Goal: Check status: Check status

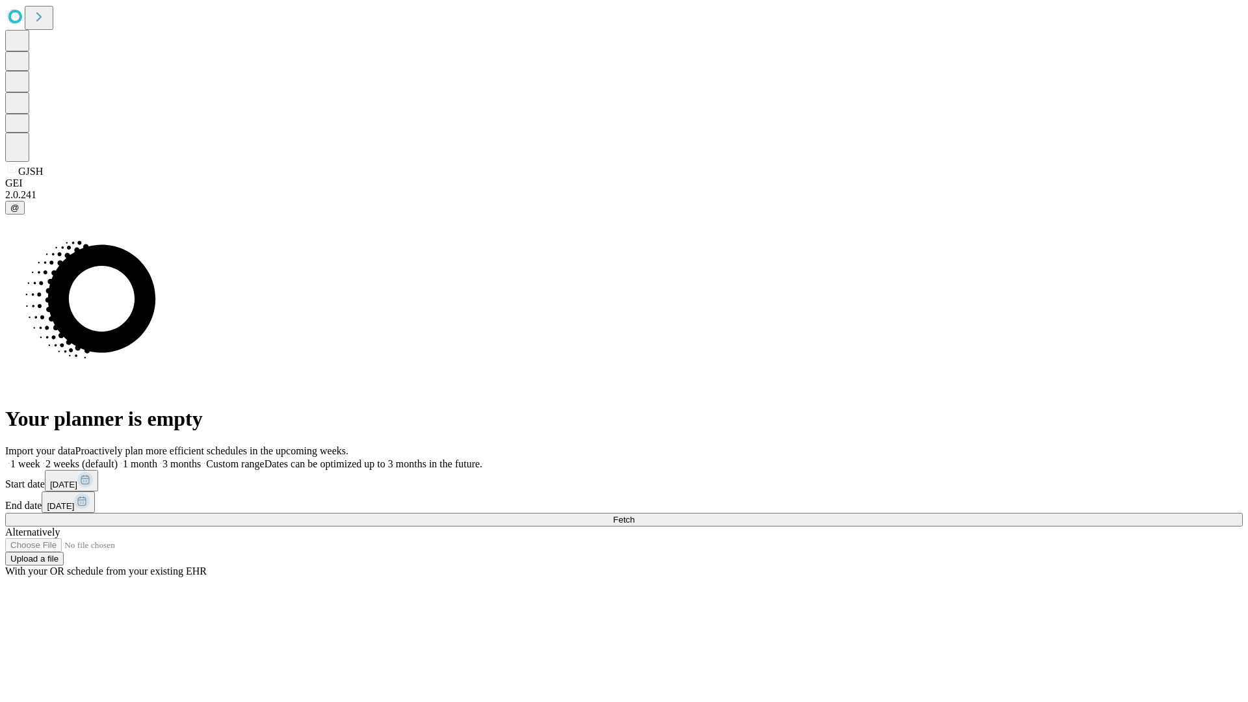
click at [634, 515] on span "Fetch" at bounding box center [623, 520] width 21 height 10
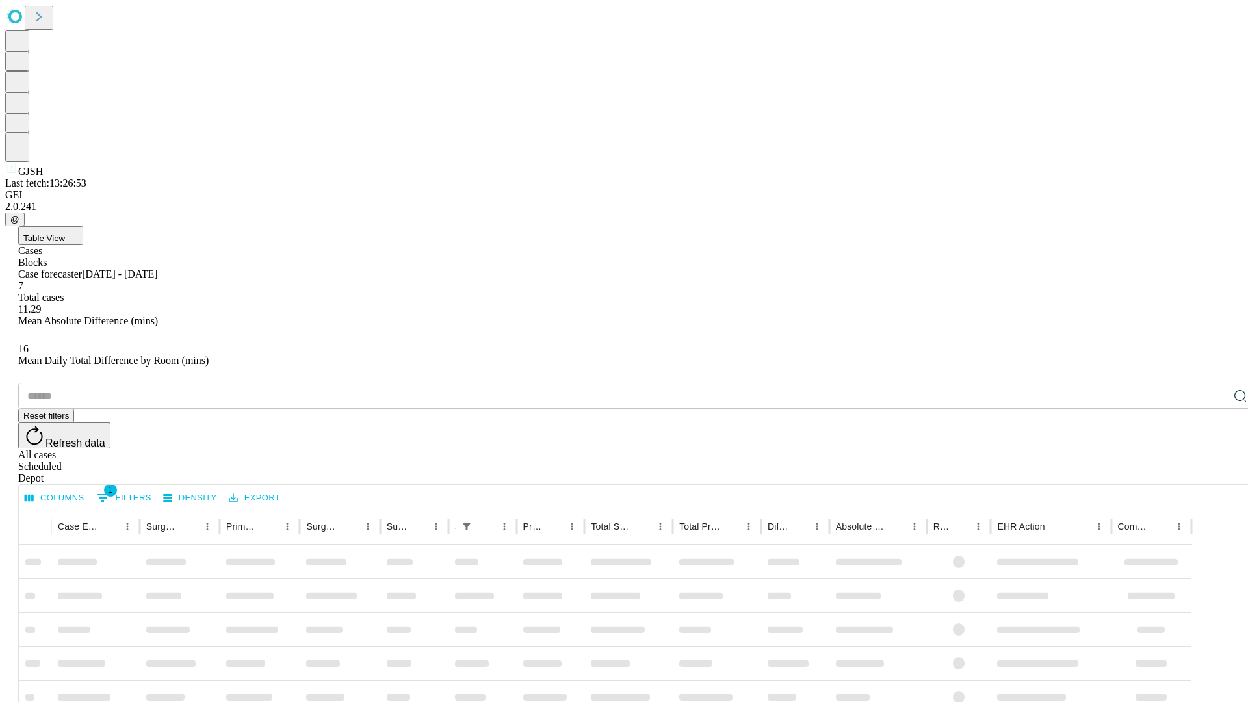
click at [65, 233] on span "Table View" at bounding box center [44, 238] width 42 height 10
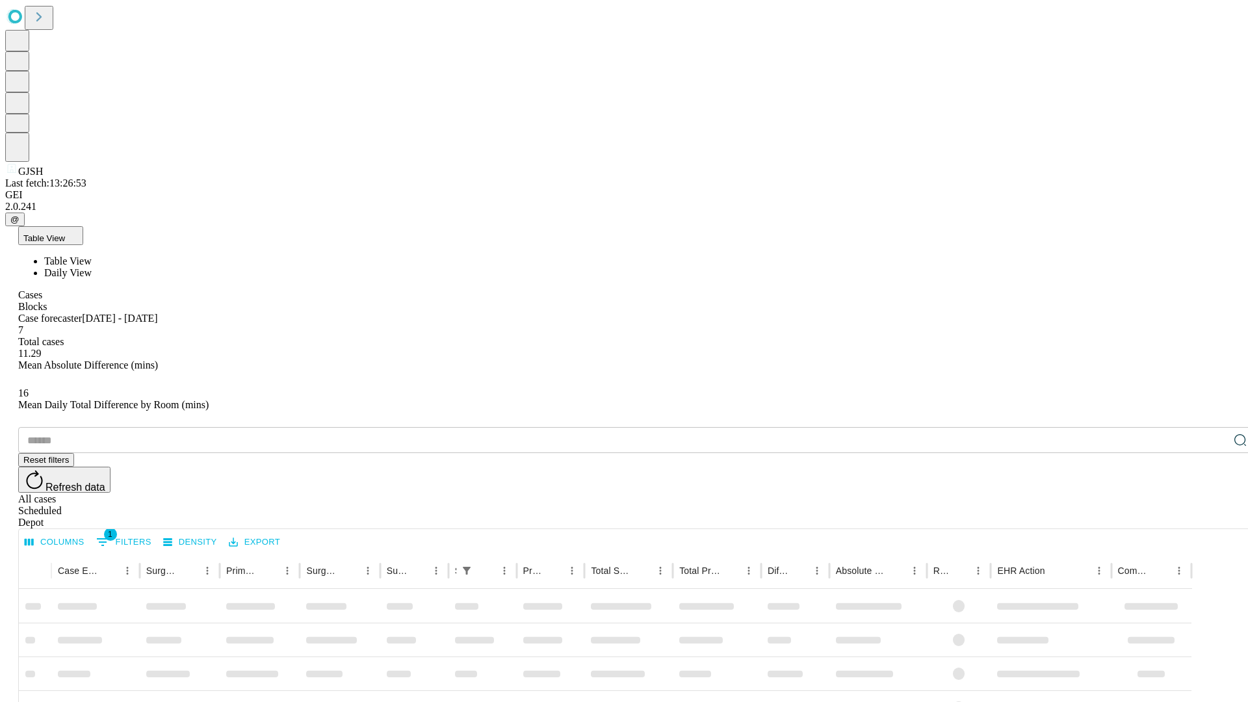
click at [92, 267] on span "Daily View" at bounding box center [67, 272] width 47 height 11
